Goal: Task Accomplishment & Management: Manage account settings

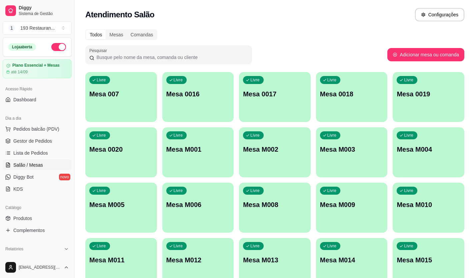
scroll to position [37, 0]
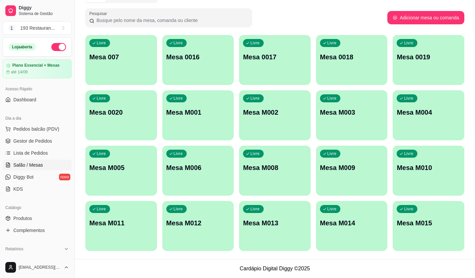
click at [45, 135] on ul "Pedidos balcão (PDV) Gestor de Pedidos Lista de Pedidos Salão / Mesas Diggy Bot…" at bounding box center [37, 159] width 69 height 71
click at [45, 136] on link "Gestor de Pedidos" at bounding box center [37, 141] width 69 height 11
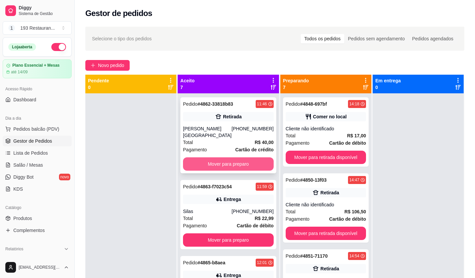
click at [235, 165] on button "Mover para preparo" at bounding box center [228, 163] width 91 height 13
click at [236, 165] on div "Mover para preparo" at bounding box center [228, 163] width 91 height 13
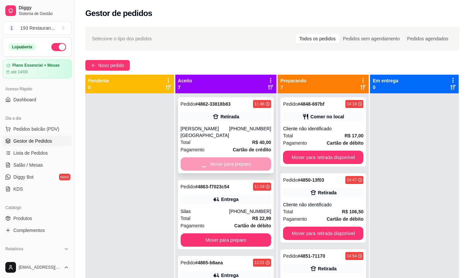
click at [236, 165] on div at bounding box center [237, 165] width 179 height 1
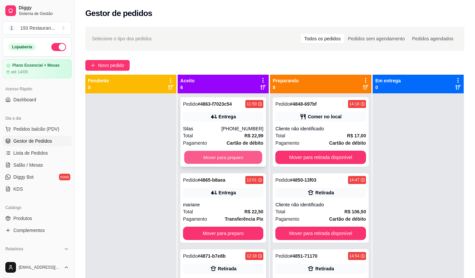
click at [229, 162] on button "Mover para preparo" at bounding box center [223, 157] width 78 height 13
click at [230, 159] on button "Mover para preparo" at bounding box center [223, 157] width 80 height 13
click at [230, 159] on button "Mover para preparo" at bounding box center [223, 157] width 78 height 13
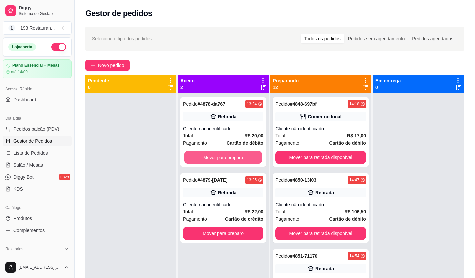
click at [230, 159] on button "Mover para preparo" at bounding box center [223, 157] width 78 height 13
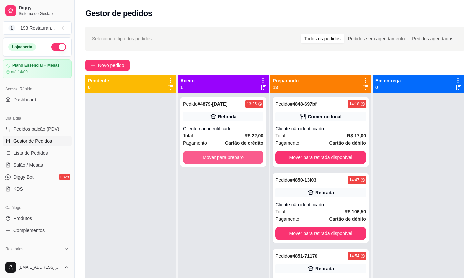
click at [230, 159] on button "Mover para preparo" at bounding box center [223, 157] width 80 height 13
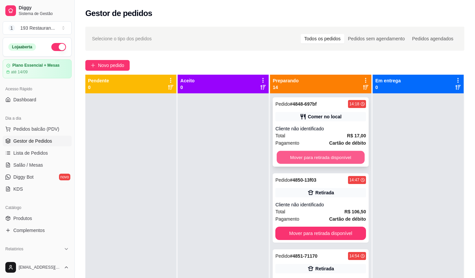
click at [294, 155] on button "Mover para retirada disponível" at bounding box center [321, 157] width 88 height 13
click at [306, 227] on button "Mover para retirada disponível" at bounding box center [320, 233] width 91 height 13
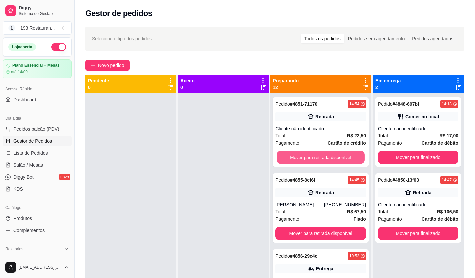
click at [315, 155] on button "Mover para retirada disponível" at bounding box center [321, 157] width 88 height 13
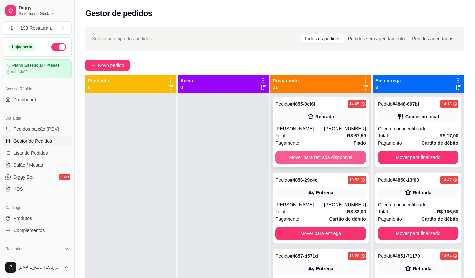
click at [322, 155] on button "Mover para retirada disponível" at bounding box center [320, 157] width 91 height 13
click at [326, 156] on button "Mover para entrega" at bounding box center [320, 157] width 91 height 13
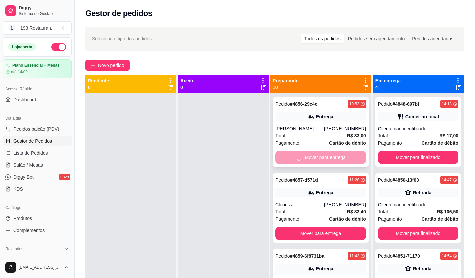
click at [326, 227] on button "Mover para entrega" at bounding box center [320, 233] width 91 height 13
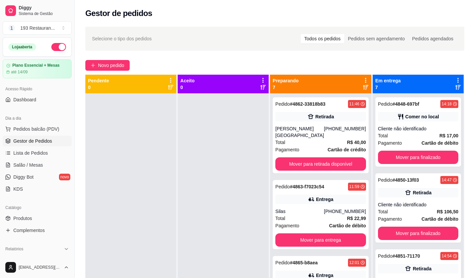
click at [326, 156] on div "Pedido # 4862-33818b83 11:46 Retirada [PERSON_NAME][GEOGRAPHIC_DATA] [PHONE_NUM…" at bounding box center [321, 135] width 96 height 76
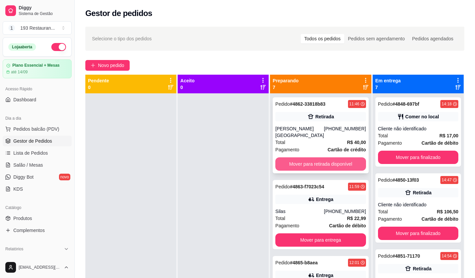
click at [323, 163] on button "Mover para retirada disponível" at bounding box center [320, 163] width 91 height 13
click at [324, 180] on div "Pedido # 4863-f7023c54 11:59 Entrega Silas [PHONE_NUMBER] Total R$ 22,99 Pagame…" at bounding box center [321, 214] width 96 height 69
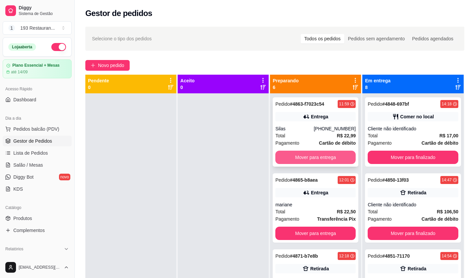
click at [333, 157] on button "Mover para entrega" at bounding box center [315, 157] width 80 height 13
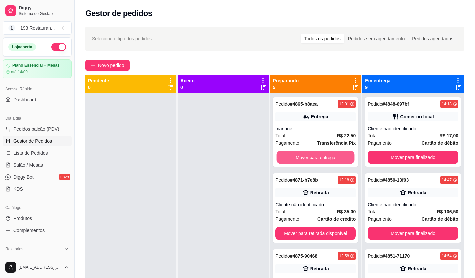
click at [333, 157] on button "Mover para entrega" at bounding box center [316, 157] width 78 height 13
click at [333, 157] on button "Mover para retirada disponível" at bounding box center [315, 157] width 80 height 13
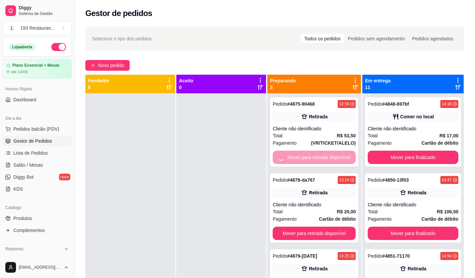
click at [333, 227] on button "Mover para retirada disponível" at bounding box center [314, 233] width 83 height 13
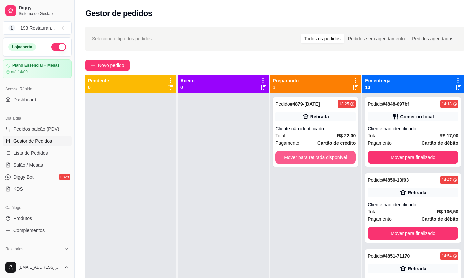
click at [333, 157] on button "Mover para retirada disponível" at bounding box center [315, 157] width 80 height 13
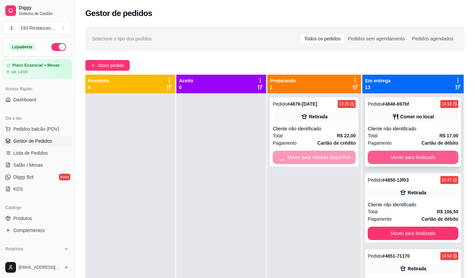
click at [405, 155] on button "Mover para finalizado" at bounding box center [413, 157] width 91 height 13
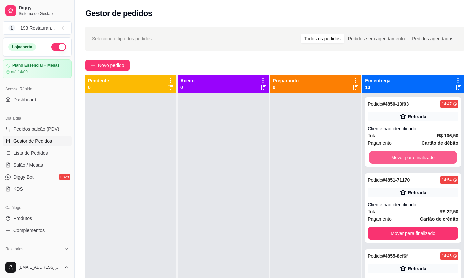
click at [405, 155] on button "Mover para finalizado" at bounding box center [413, 157] width 88 height 13
click at [405, 155] on button "Mover para finalizado" at bounding box center [413, 157] width 91 height 13
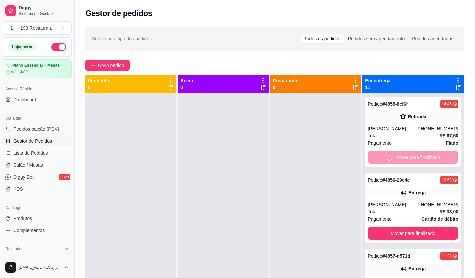
click at [405, 227] on button "Mover para finalizado" at bounding box center [413, 233] width 91 height 13
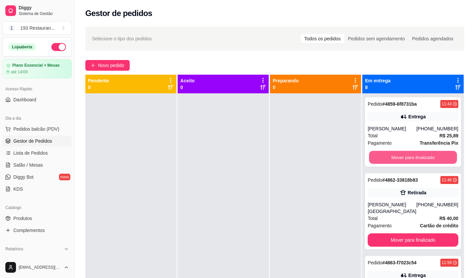
click at [405, 155] on button "Mover para finalizado" at bounding box center [413, 157] width 88 height 13
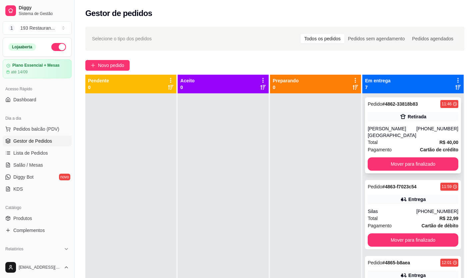
click at [404, 154] on div "Pedido # 4862-33818b83 11:46 Retirada [PERSON_NAME] [PHONE_NUMBER] Total R$ 40,…" at bounding box center [413, 135] width 96 height 76
click at [406, 161] on button "Mover para finalizado" at bounding box center [413, 164] width 88 height 13
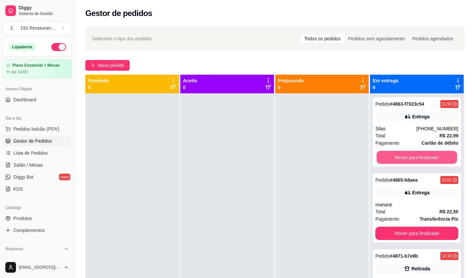
click at [406, 161] on button "Mover para finalizado" at bounding box center [417, 157] width 80 height 13
click at [406, 157] on button "Mover para finalizado" at bounding box center [416, 157] width 83 height 13
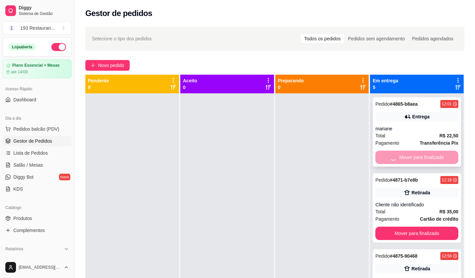
click at [406, 227] on button "Mover para finalizado" at bounding box center [416, 233] width 83 height 13
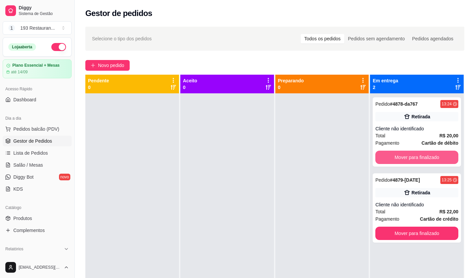
click at [406, 156] on button "Mover para finalizado" at bounding box center [416, 157] width 83 height 13
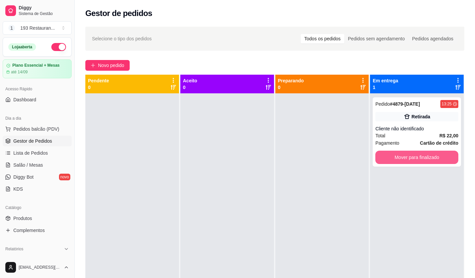
click at [406, 155] on button "Mover para finalizado" at bounding box center [416, 157] width 83 height 13
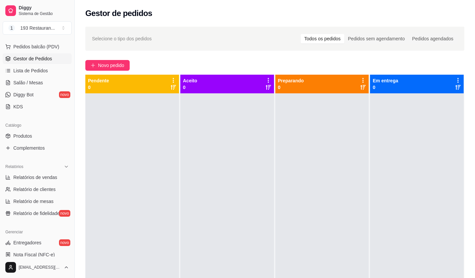
scroll to position [200, 0]
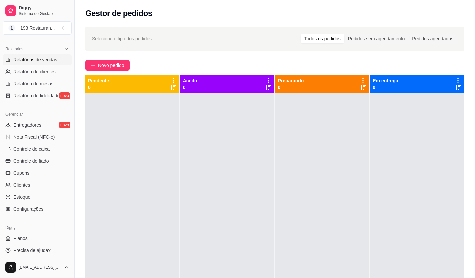
click at [37, 57] on span "Relatórios de vendas" at bounding box center [35, 59] width 44 height 7
select select "ALL"
select select "0"
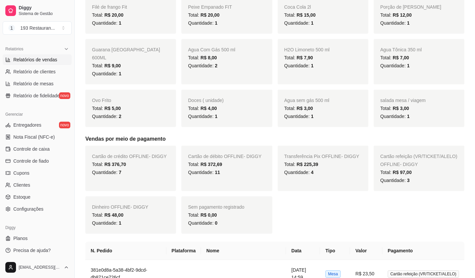
scroll to position [400, 0]
